Goal: Task Accomplishment & Management: Complete application form

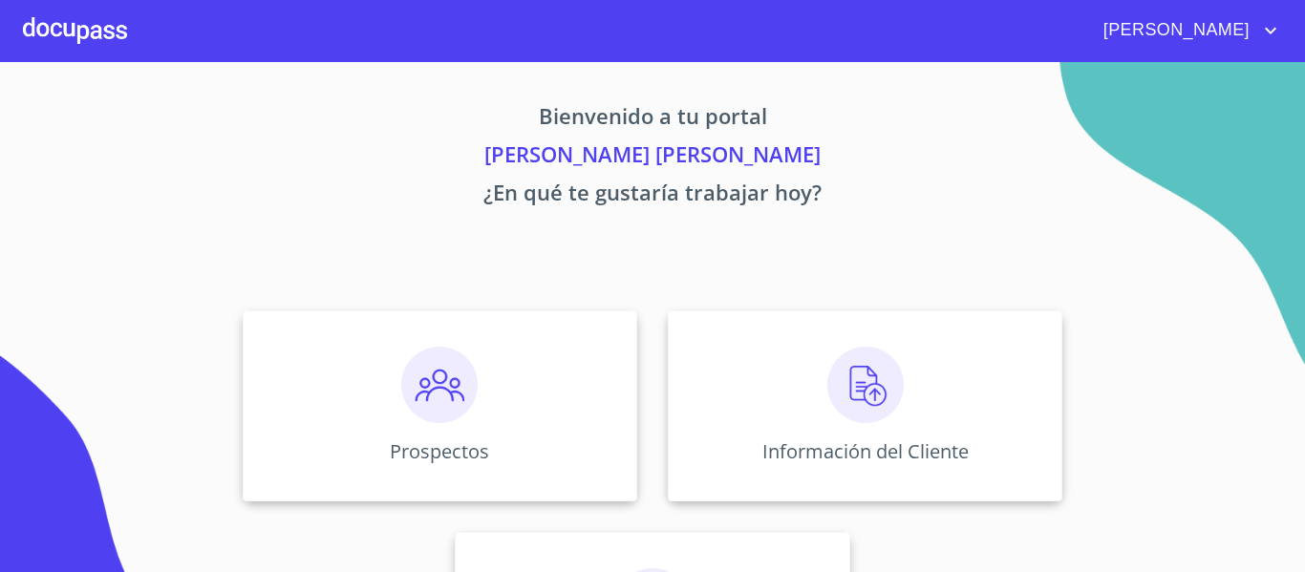
click at [1159, 219] on div "Bienvenido a tu portal JORGE ANTONIO TORRES YAÑEZ ¿En qué te gustaría trabajar …" at bounding box center [652, 398] width 1223 height 673
click at [867, 401] on img at bounding box center [866, 385] width 76 height 76
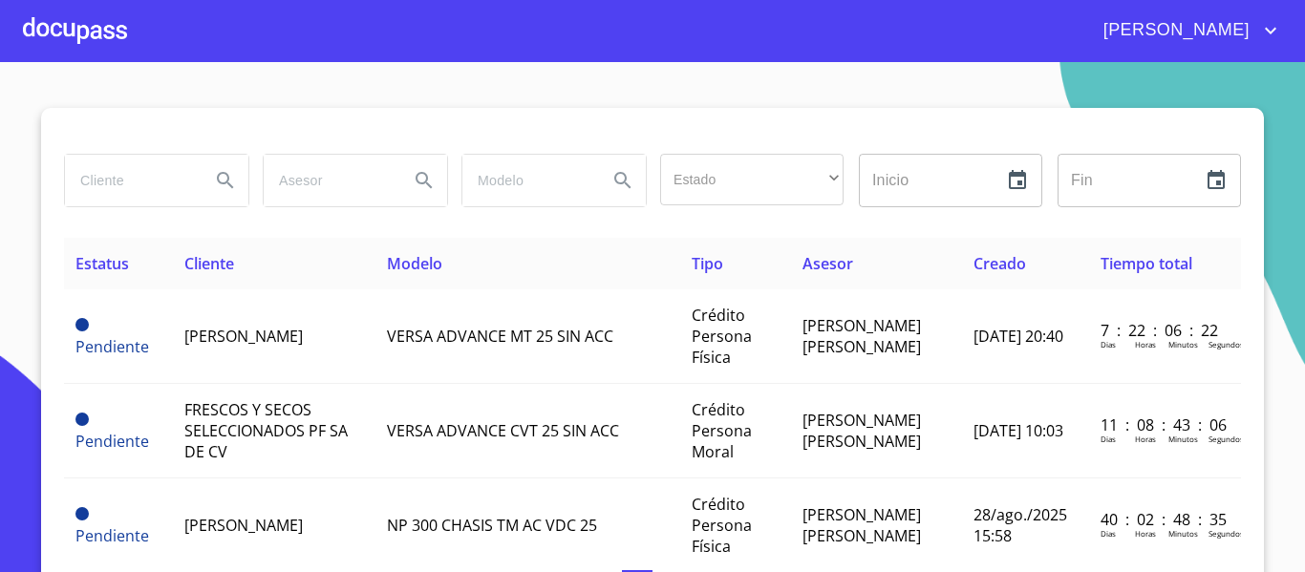
scroll to position [36, 0]
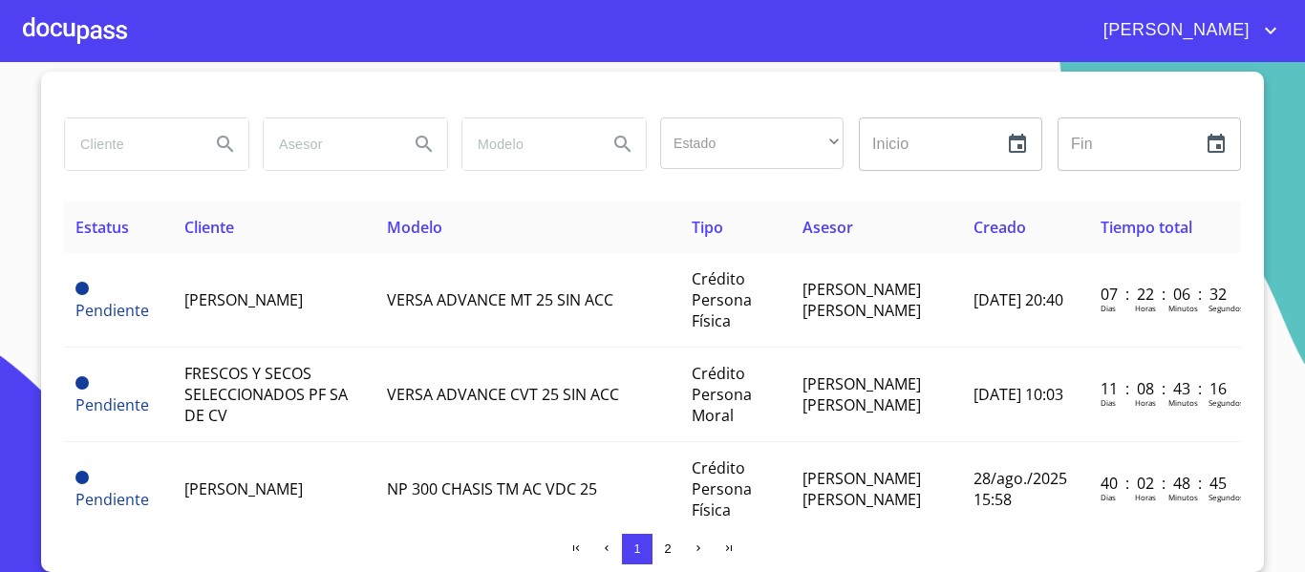
scroll to position [264, 0]
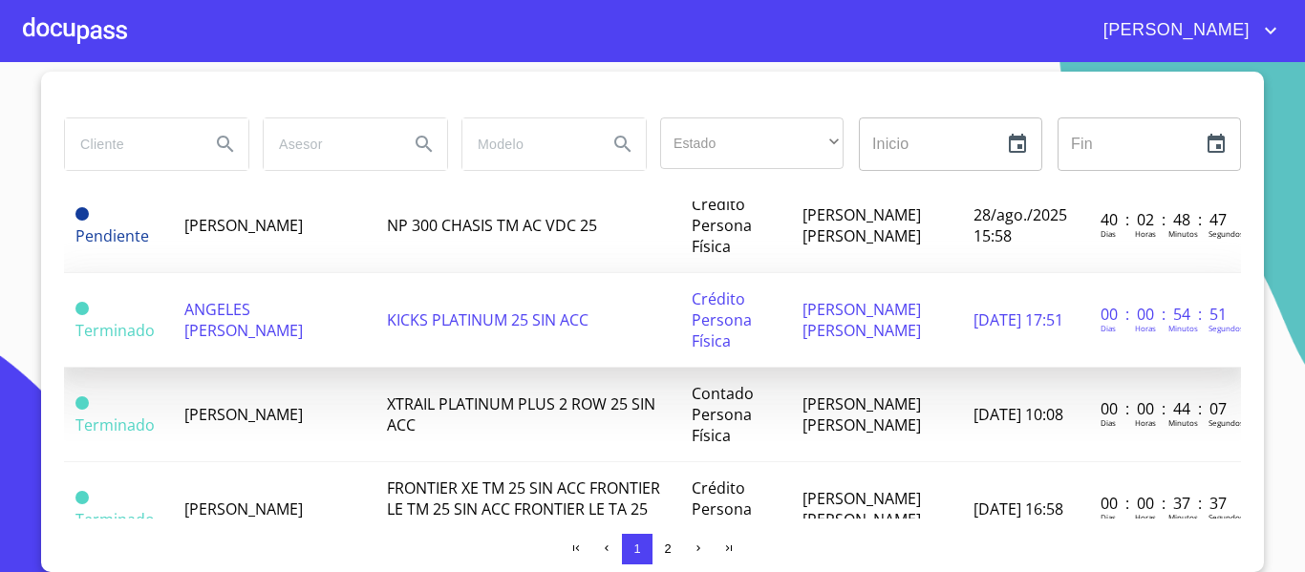
click at [263, 316] on span "ANGELES [PERSON_NAME]" at bounding box center [243, 320] width 119 height 42
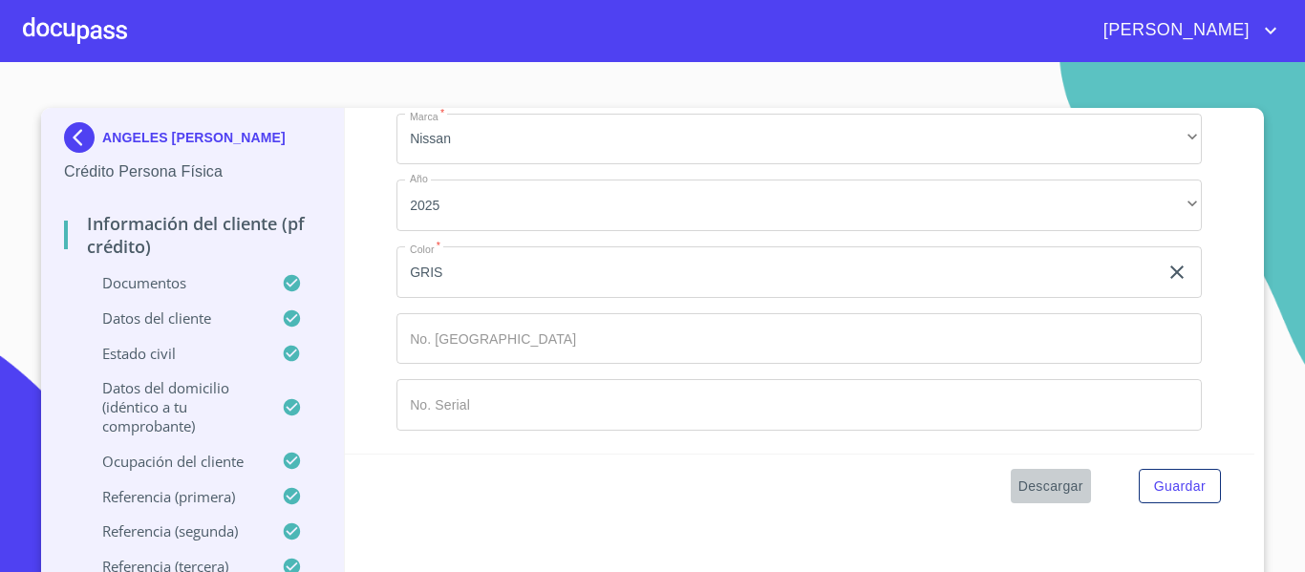
click at [1041, 485] on span "Descargar" at bounding box center [1051, 487] width 65 height 24
